Goal: Task Accomplishment & Management: Use online tool/utility

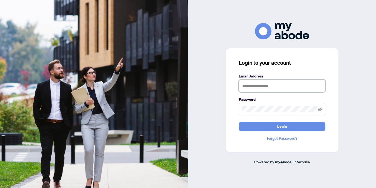
click at [251, 87] on input "text" at bounding box center [282, 86] width 87 height 12
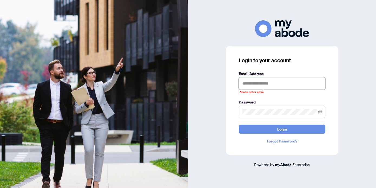
type input "**********"
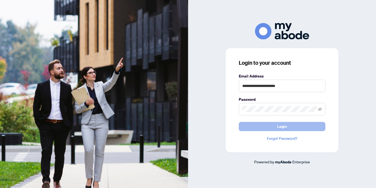
click at [278, 123] on span "Login" at bounding box center [282, 126] width 10 height 9
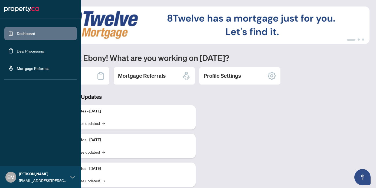
click at [19, 50] on link "Deal Processing" at bounding box center [30, 50] width 27 height 5
